Goal: Complete application form

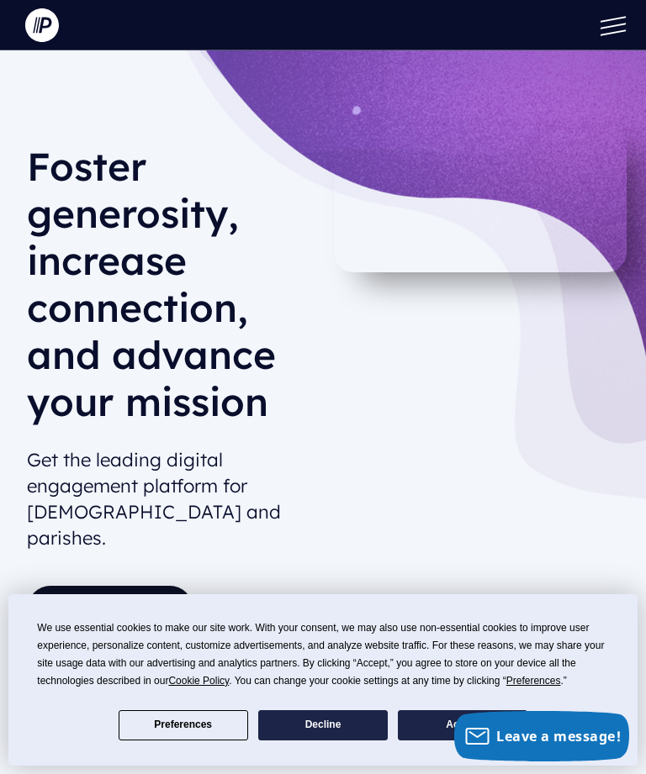
click at [142, 585] on link "GET STARTED" at bounding box center [110, 610] width 166 height 50
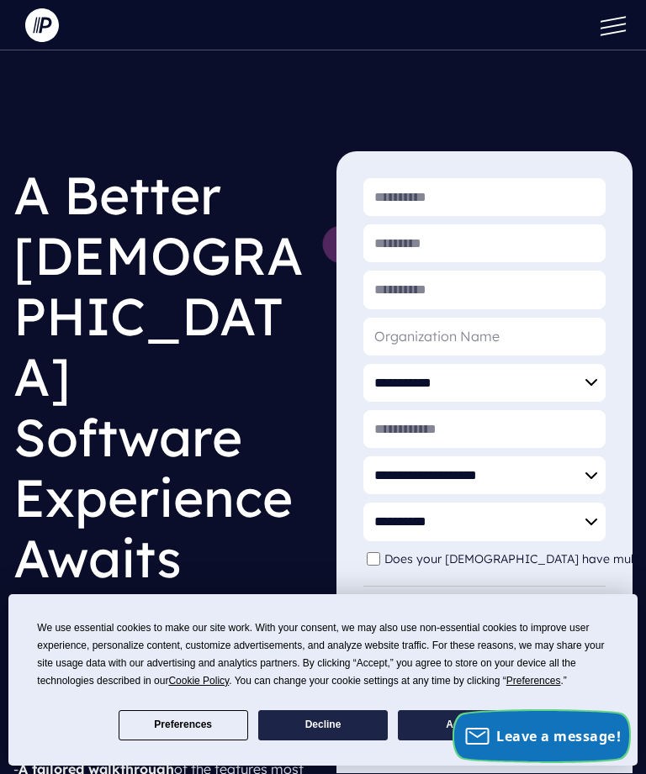
click at [567, 740] on span "Leave a message!" at bounding box center [558, 736] width 124 height 18
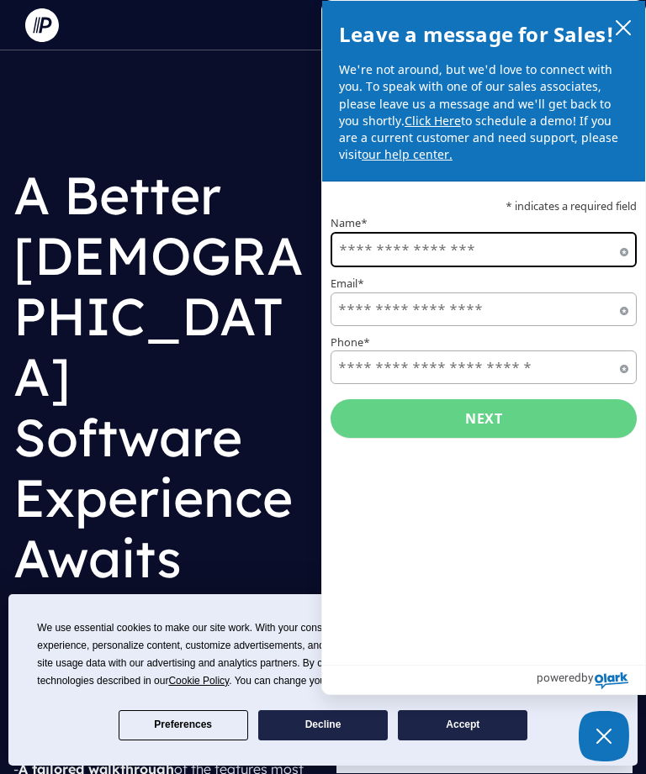
click at [428, 243] on input "Name*" at bounding box center [483, 249] width 306 height 35
click at [412, 250] on input "Name*" at bounding box center [483, 249] width 306 height 35
type input "**********"
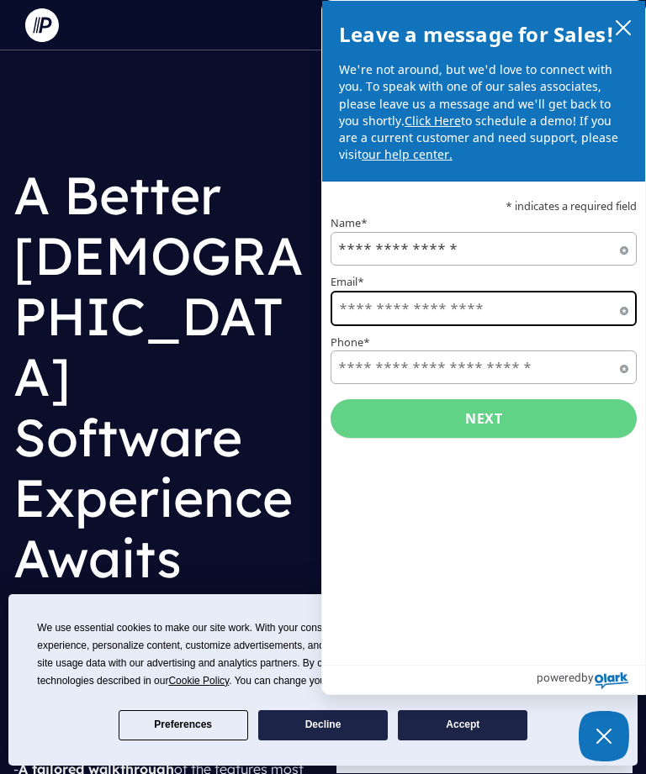
click at [414, 309] on input "Email*" at bounding box center [483, 308] width 306 height 35
type input "**********"
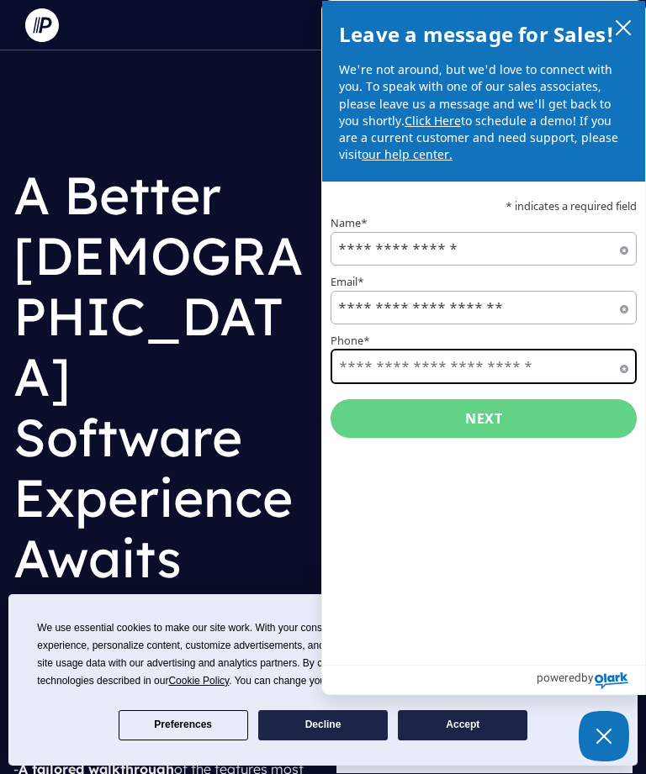
click at [425, 369] on input "Phone*" at bounding box center [483, 366] width 306 height 35
type input "**********"
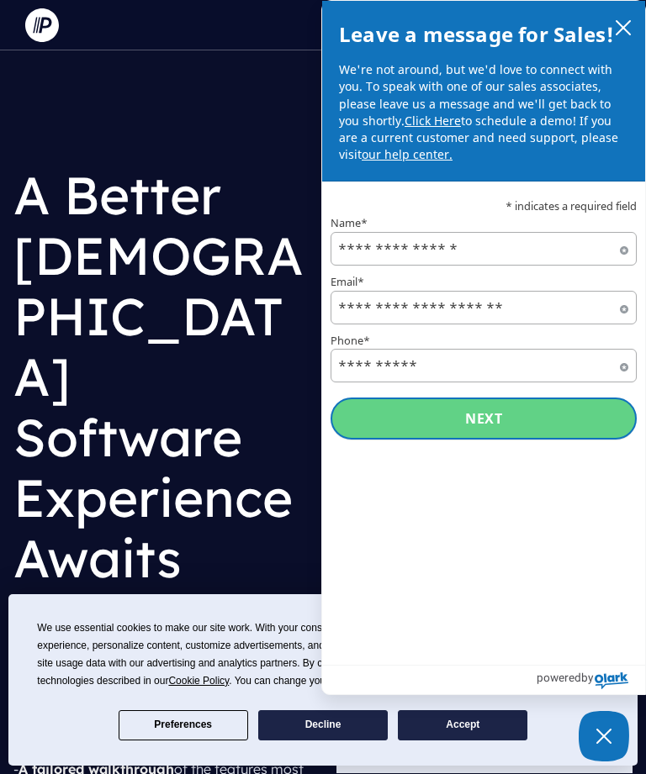
click at [492, 422] on button "Next" at bounding box center [483, 419] width 306 height 42
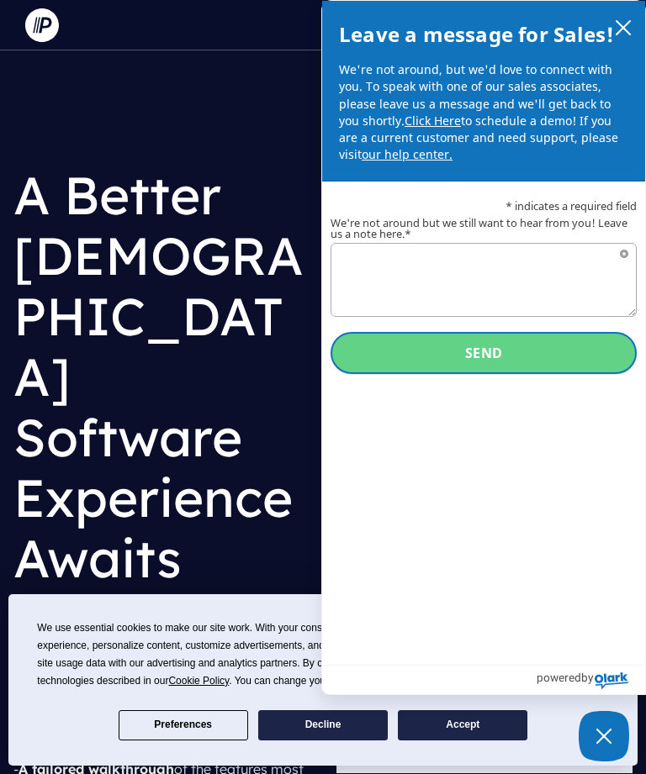
click at [485, 357] on button "Send" at bounding box center [483, 353] width 306 height 42
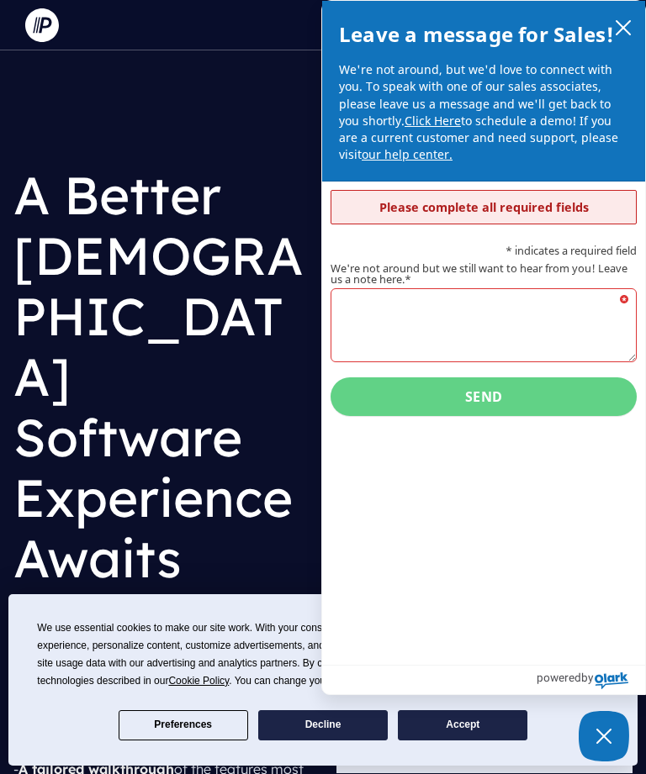
click at [525, 349] on textarea "We're not around but we still want to hear from you! Leave us a note here.*" at bounding box center [483, 325] width 306 height 74
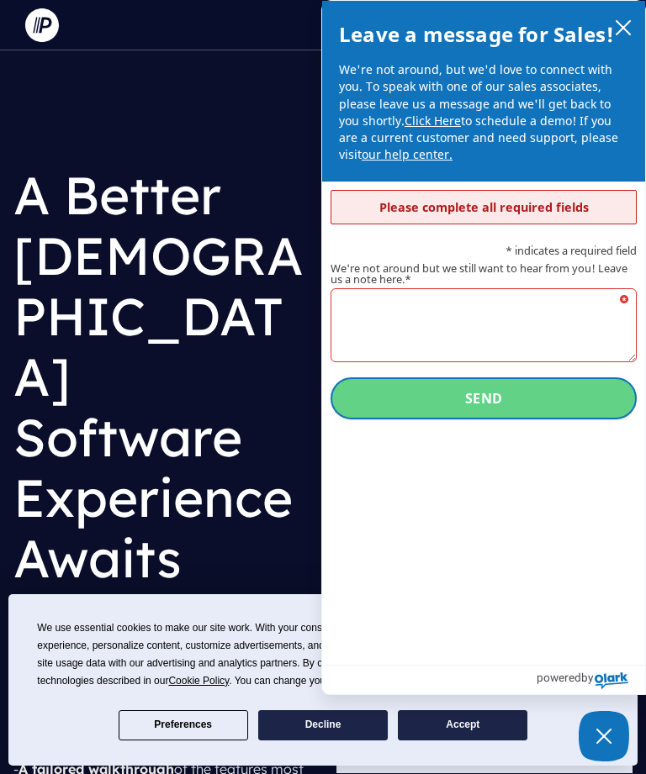
click at [491, 386] on button "Send" at bounding box center [483, 399] width 306 height 42
click at [498, 390] on button "Send" at bounding box center [483, 399] width 306 height 42
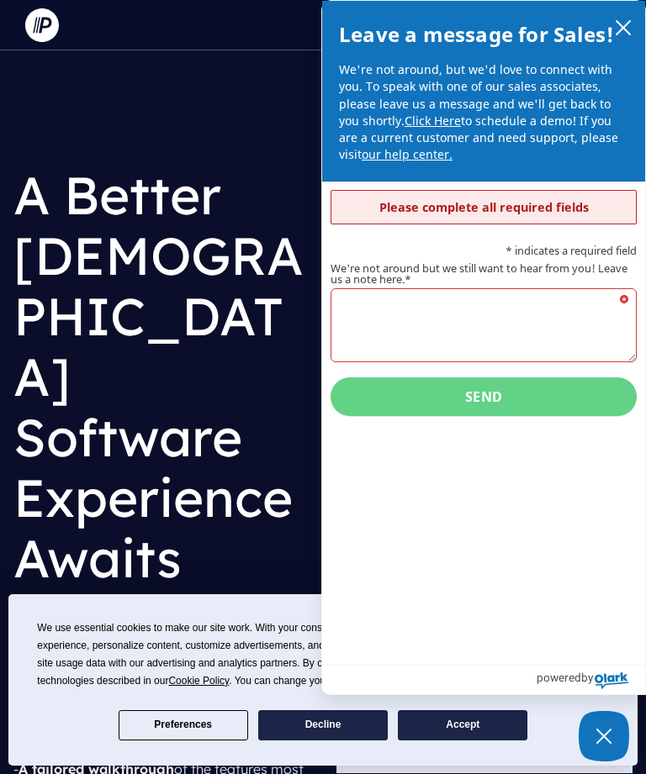
click at [376, 321] on textarea "We're not around but we still want to hear from you! Leave us a note here.*" at bounding box center [483, 325] width 306 height 74
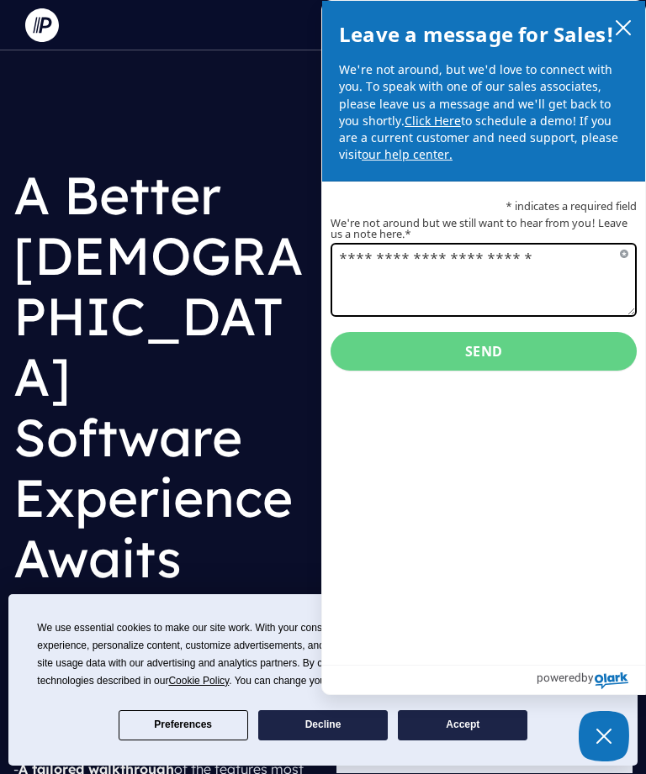
type textarea "**********"
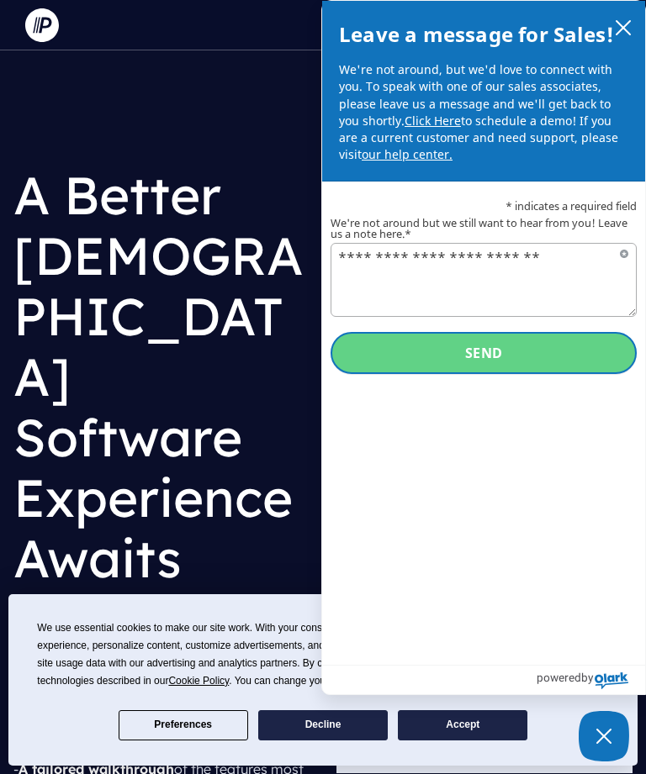
click at [506, 333] on button "Send" at bounding box center [483, 353] width 306 height 42
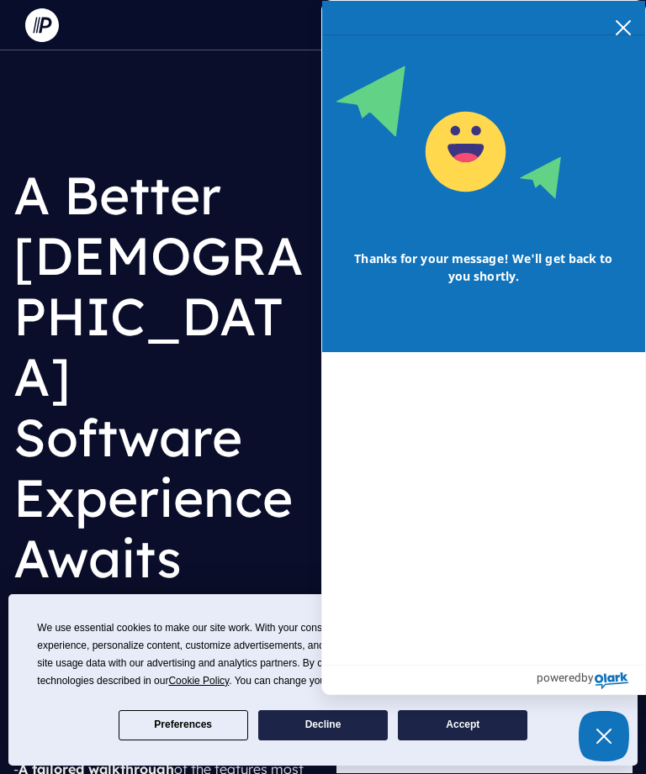
click at [473, 726] on button "Accept" at bounding box center [462, 725] width 129 height 30
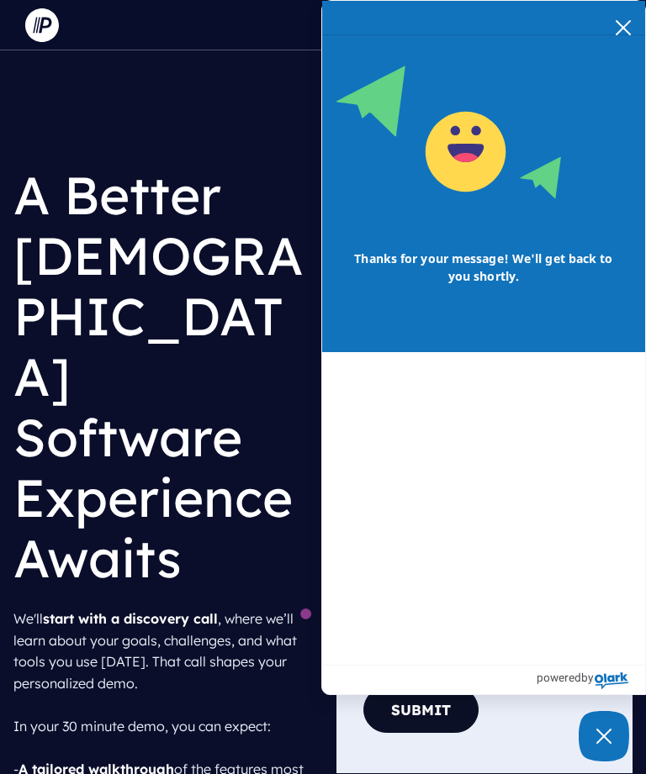
click at [430, 714] on button "Submit" at bounding box center [420, 710] width 115 height 46
click at [434, 705] on button "Submit" at bounding box center [420, 710] width 115 height 46
click at [621, 733] on button "Close Chatbox" at bounding box center [603, 736] width 50 height 50
